Goal: Task Accomplishment & Management: Manage account settings

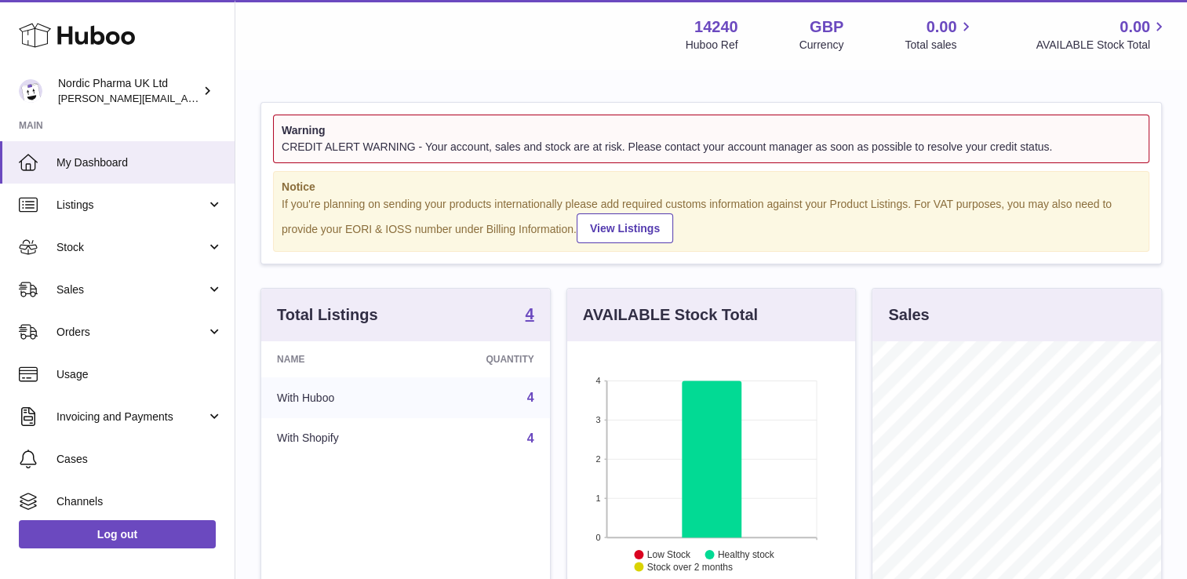
scroll to position [245, 289]
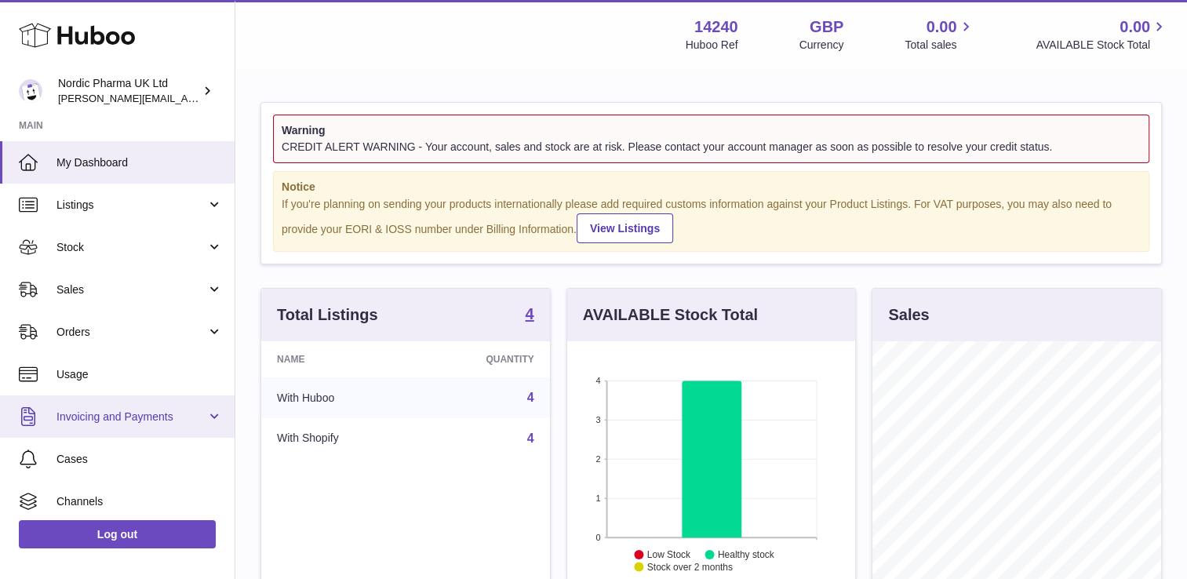
click at [152, 405] on link "Invoicing and Payments" at bounding box center [117, 416] width 234 height 42
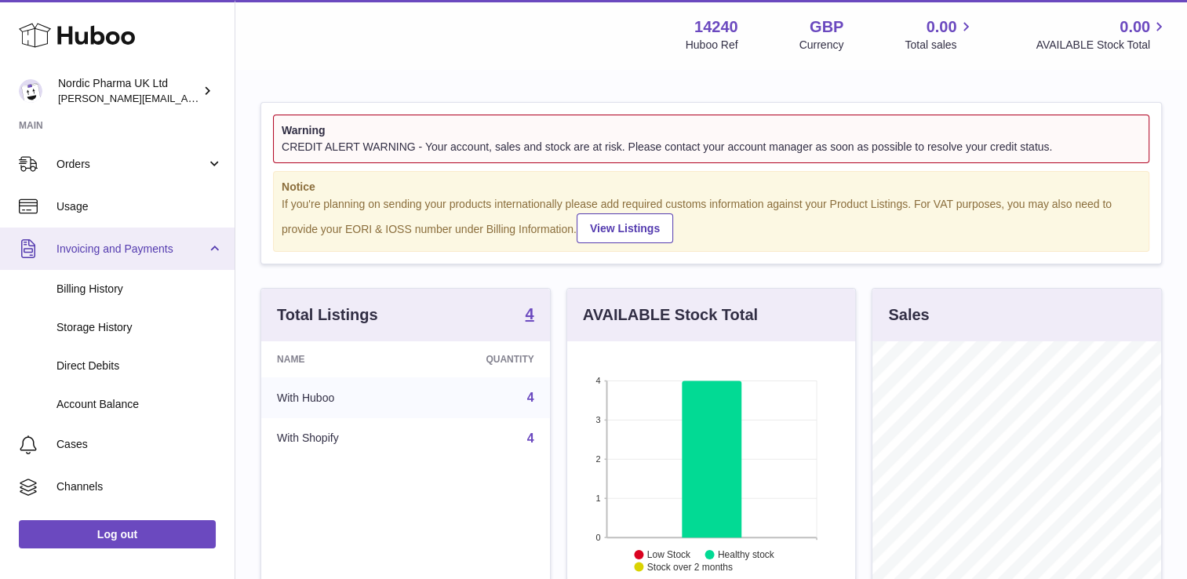
scroll to position [176, 0]
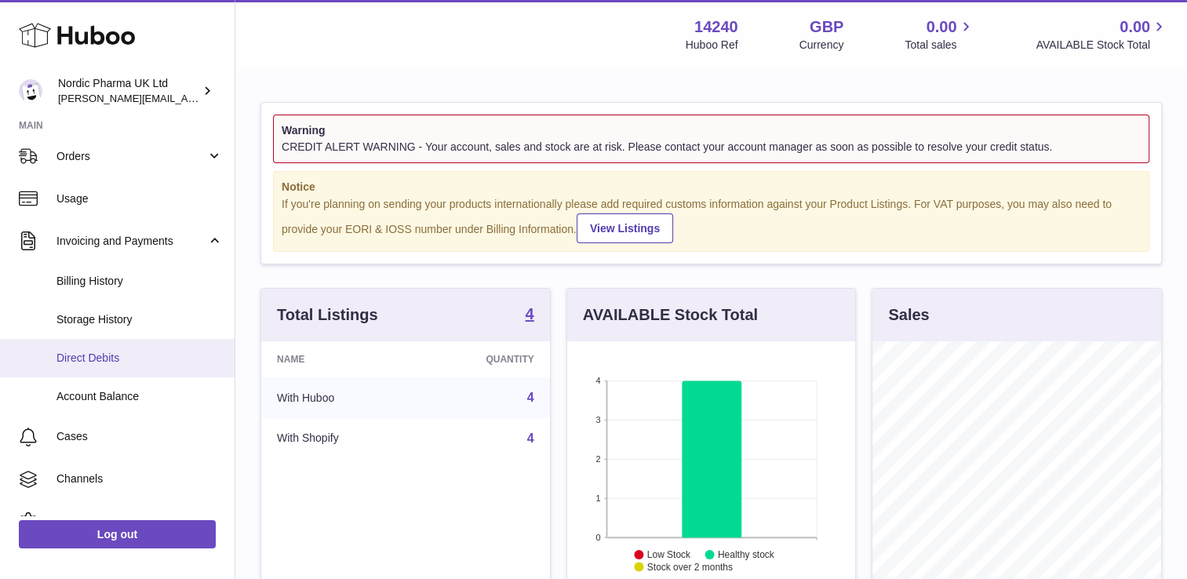
click at [113, 356] on span "Direct Debits" at bounding box center [139, 358] width 166 height 15
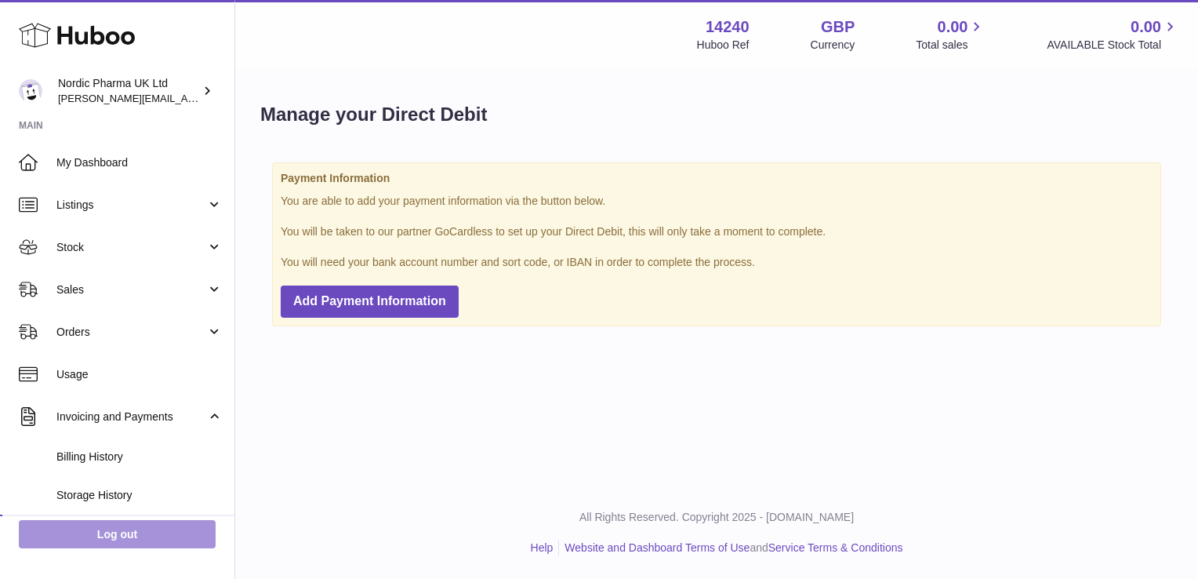
click at [149, 535] on link "Log out" at bounding box center [117, 534] width 197 height 28
